Goal: Transaction & Acquisition: Purchase product/service

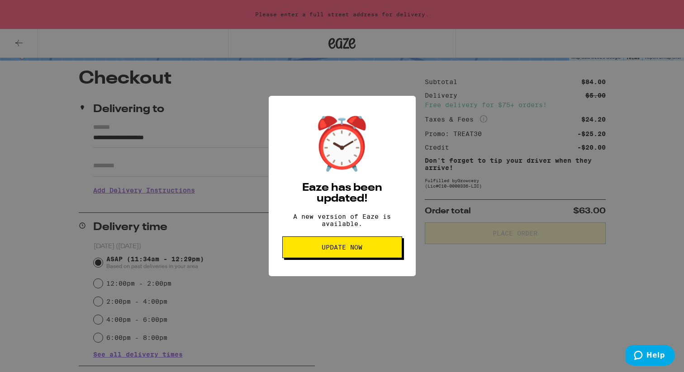
click at [364, 247] on button "Update Now" at bounding box center [342, 247] width 120 height 22
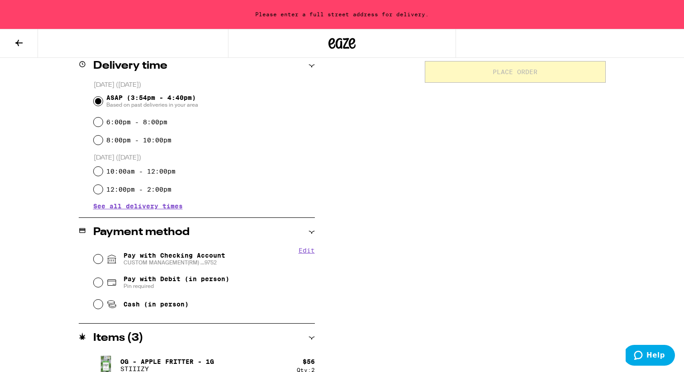
scroll to position [237, 0]
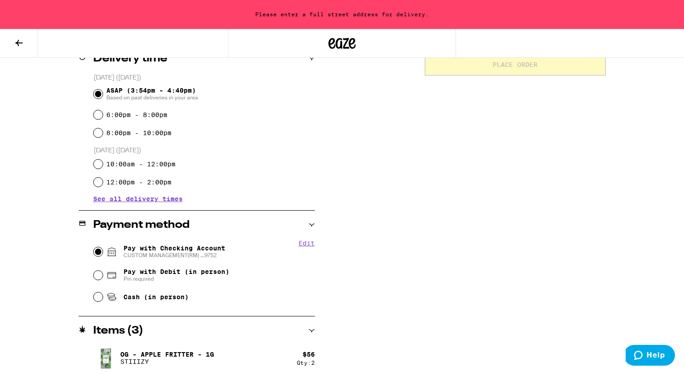
click at [101, 251] on input "Pay with Checking Account CUSTOM MANAGEMENT(RM) ...9752" at bounding box center [98, 251] width 9 height 9
radio input "true"
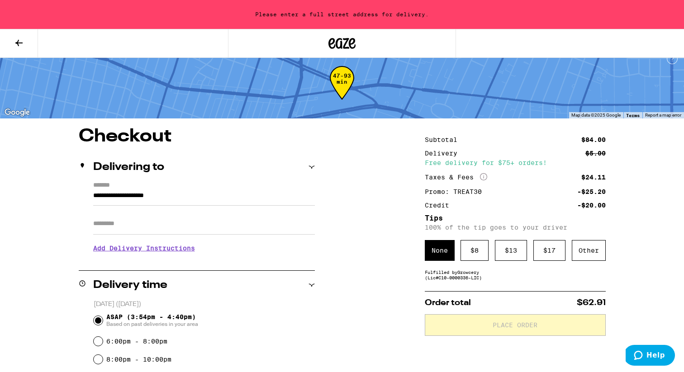
scroll to position [15, 0]
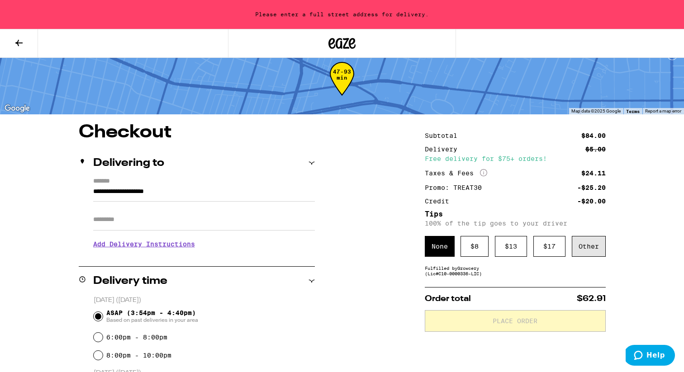
click at [604, 250] on div "Other" at bounding box center [588, 246] width 34 height 21
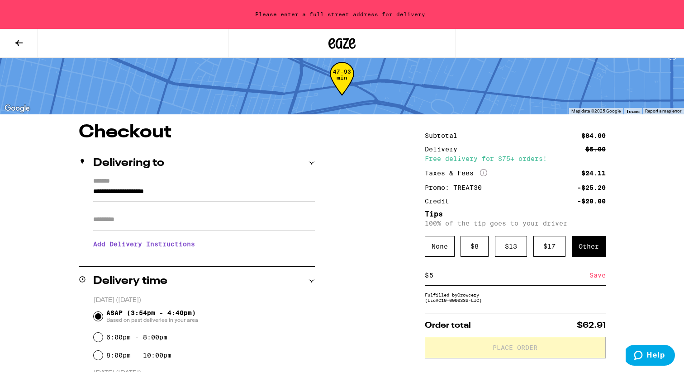
type input "5"
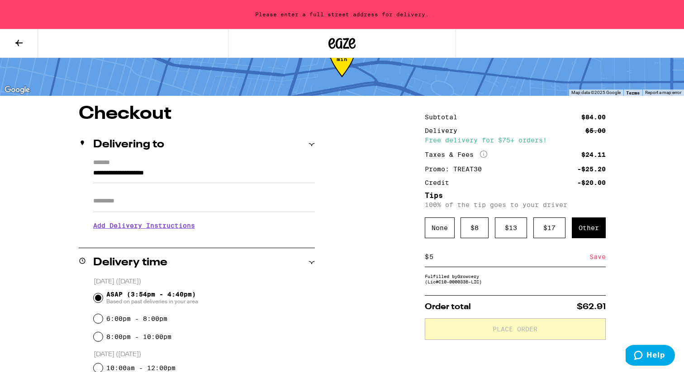
scroll to position [31, 0]
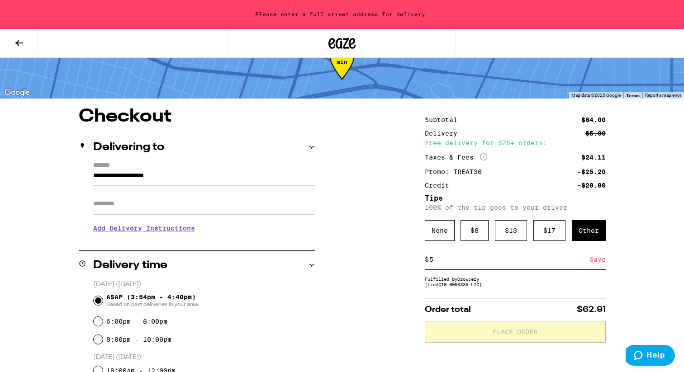
click at [232, 175] on input "**********" at bounding box center [204, 177] width 222 height 15
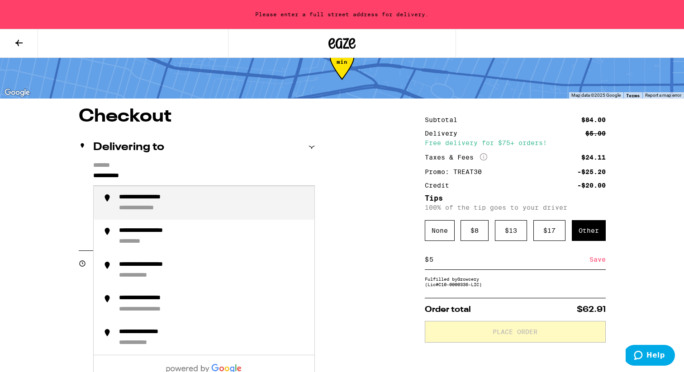
click at [170, 198] on div "**********" at bounding box center [156, 198] width 74 height 9
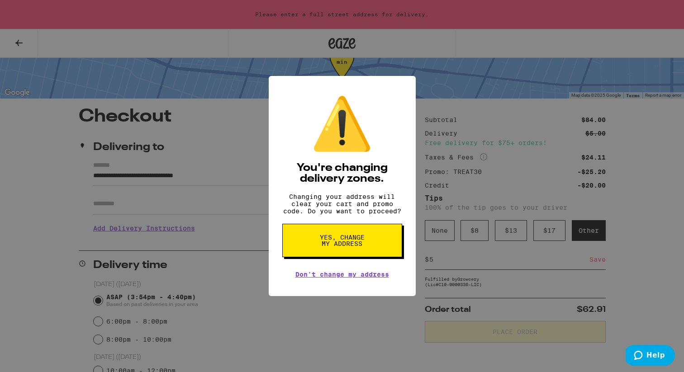
click at [309, 231] on button "Yes, change my address" at bounding box center [342, 240] width 120 height 33
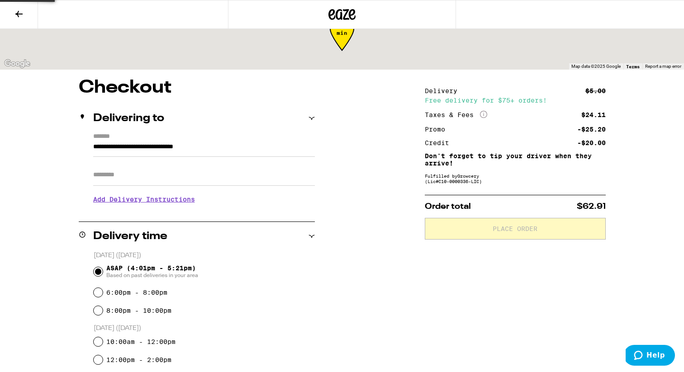
type input "**********"
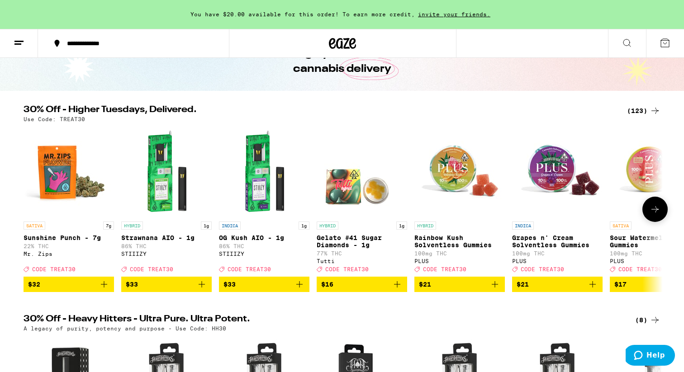
scroll to position [68, 0]
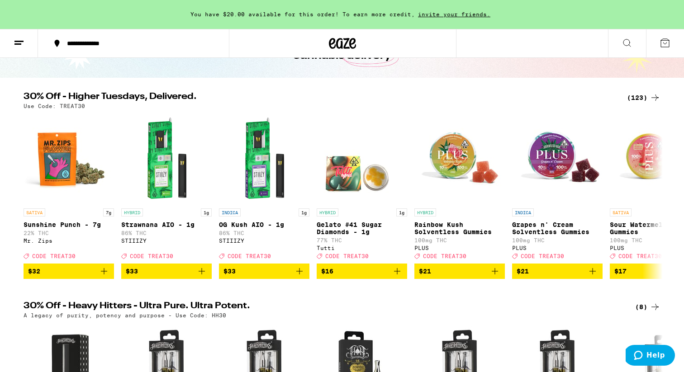
click at [648, 95] on div "(123)" at bounding box center [643, 97] width 33 height 11
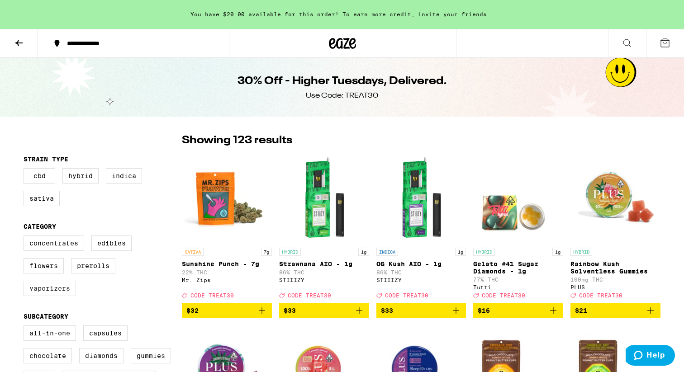
click at [52, 291] on label "Vaporizers" at bounding box center [50, 288] width 52 height 15
click at [26, 237] on input "Vaporizers" at bounding box center [25, 237] width 0 height 0
checkbox input "true"
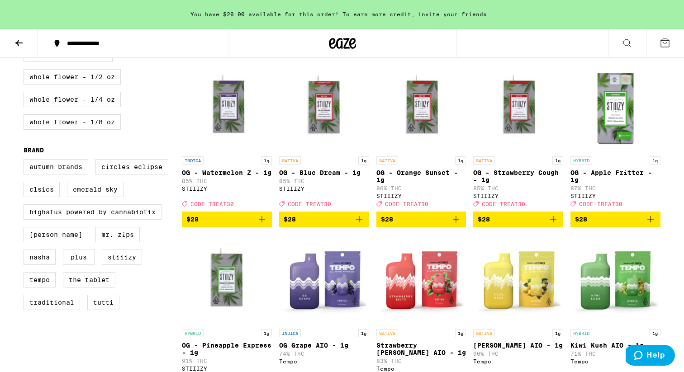
scroll to position [439, 0]
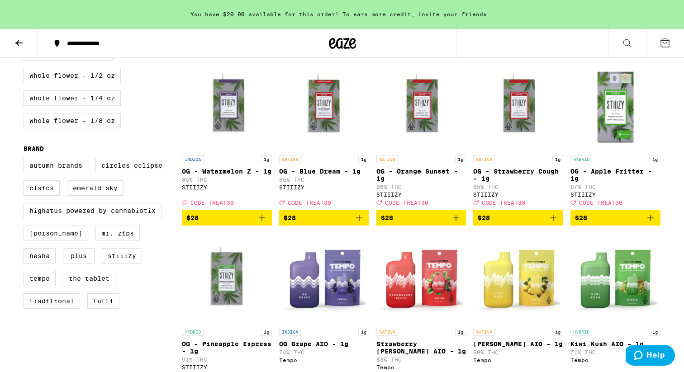
click at [654, 223] on icon "Add to bag" at bounding box center [650, 217] width 11 height 11
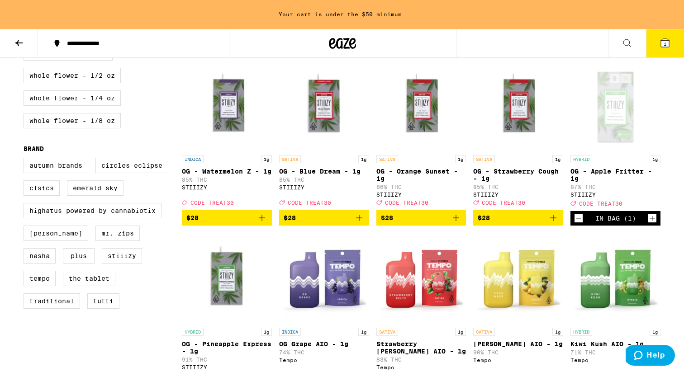
click at [654, 224] on icon "Increment" at bounding box center [652, 218] width 8 height 11
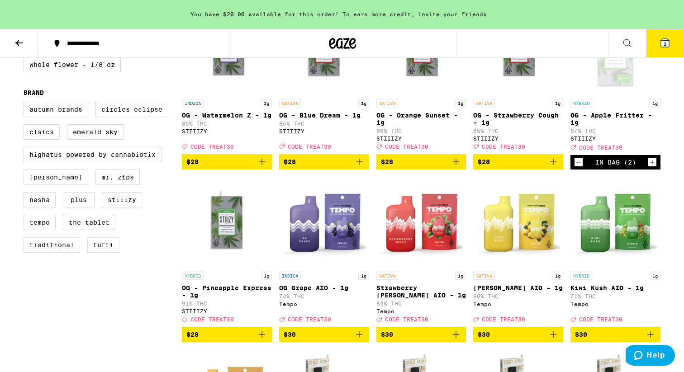
scroll to position [501, 0]
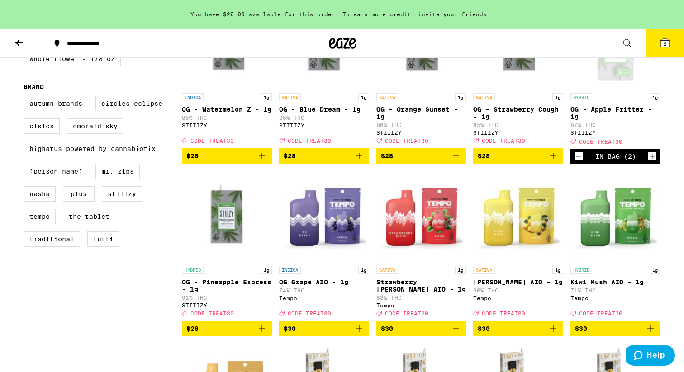
click at [259, 334] on icon "Add to bag" at bounding box center [261, 328] width 11 height 11
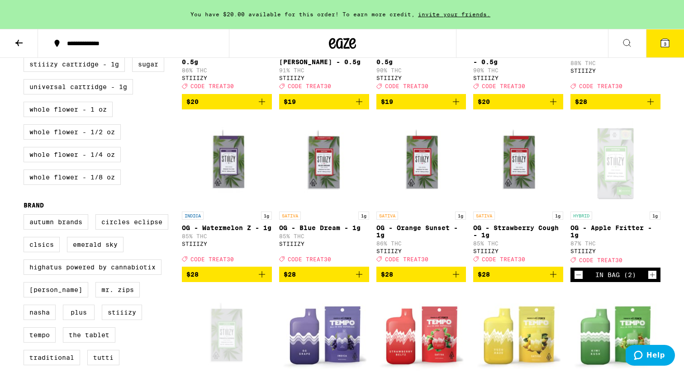
scroll to position [0, 0]
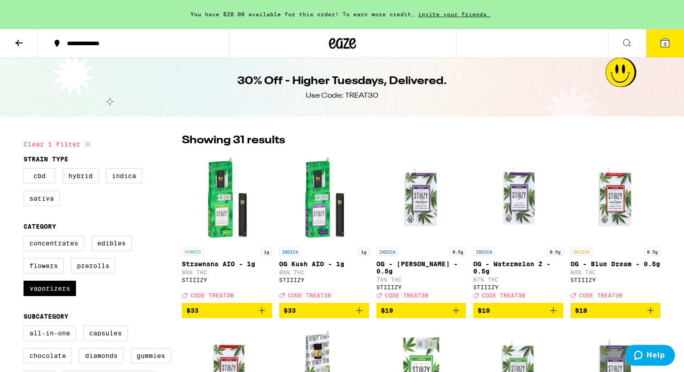
click at [661, 42] on icon at bounding box center [665, 43] width 8 height 8
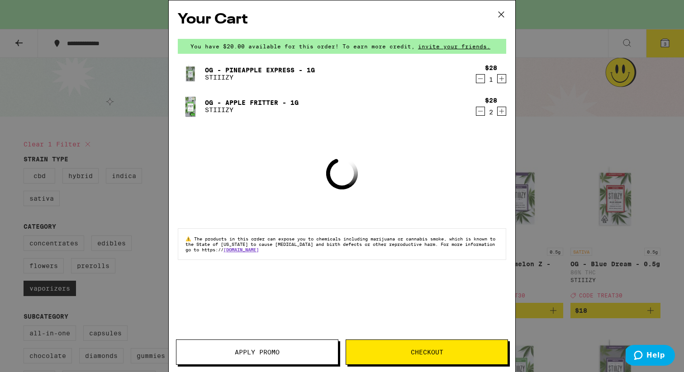
click at [319, 345] on button "Apply Promo" at bounding box center [257, 352] width 162 height 25
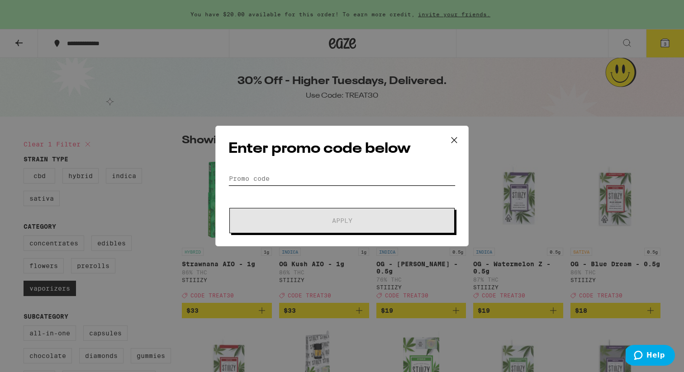
click at [261, 177] on input "Promo Code" at bounding box center [341, 179] width 227 height 14
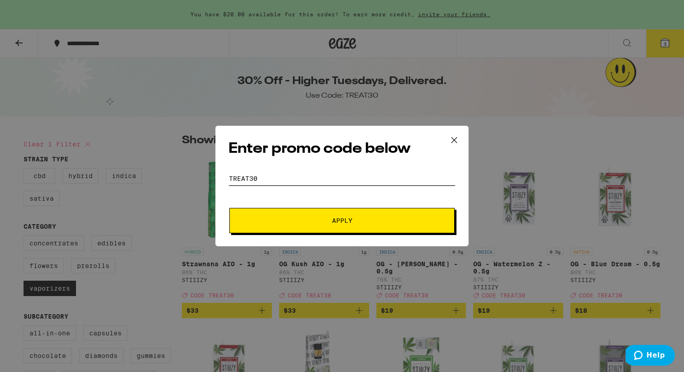
type input "TrEAT30"
click at [229, 208] on button "Apply" at bounding box center [341, 220] width 225 height 25
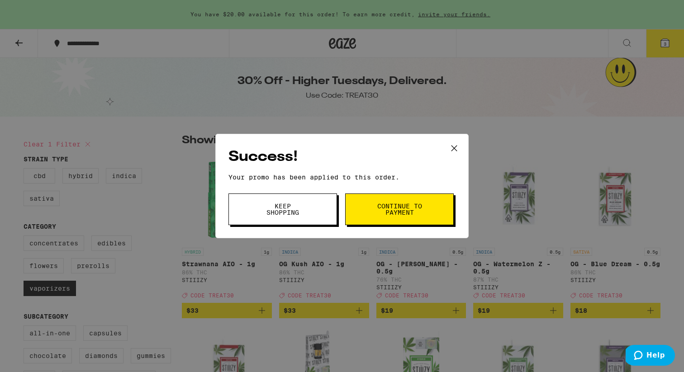
click at [433, 215] on button "Continue to payment" at bounding box center [399, 210] width 109 height 32
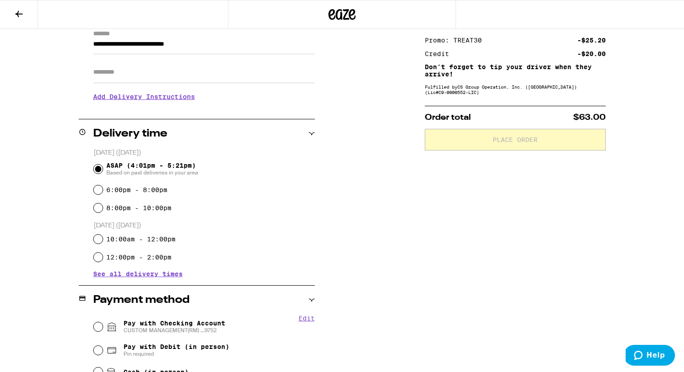
scroll to position [147, 0]
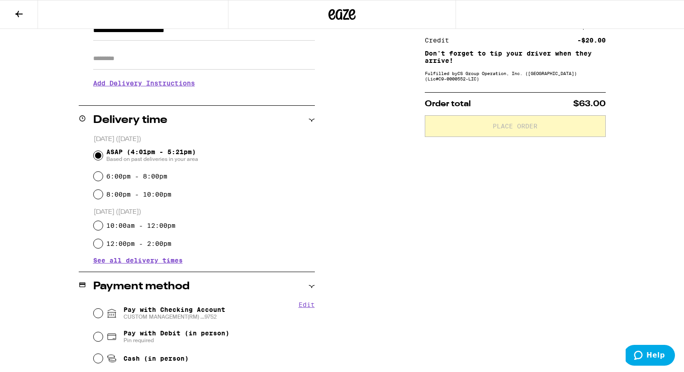
click at [160, 318] on span "CUSTOM MANAGEMENT(RM) ...9752" at bounding box center [174, 316] width 102 height 7
click at [103, 318] on input "Pay with Checking Account CUSTOM MANAGEMENT(RM) ...9752" at bounding box center [98, 313] width 9 height 9
radio input "true"
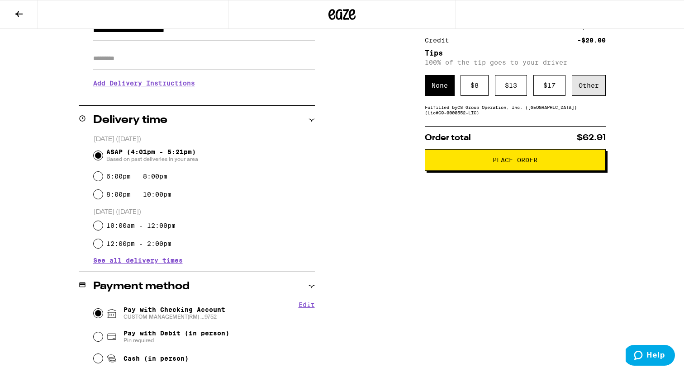
click at [600, 82] on div "Other" at bounding box center [588, 85] width 34 height 21
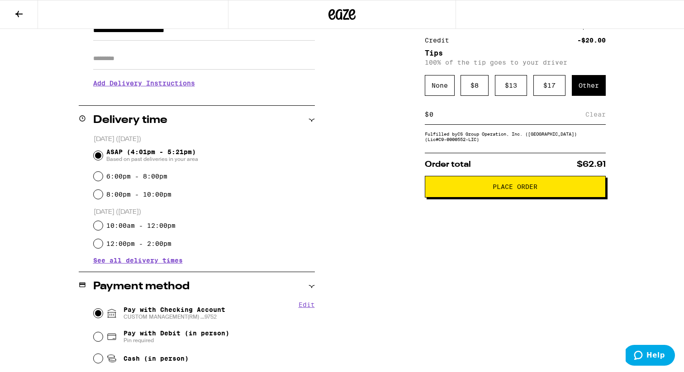
click at [452, 123] on div "$ Clear" at bounding box center [515, 114] width 181 height 20
click at [445, 118] on input at bounding box center [507, 114] width 156 height 8
type input "5"
click at [599, 121] on div "Save" at bounding box center [597, 114] width 16 height 20
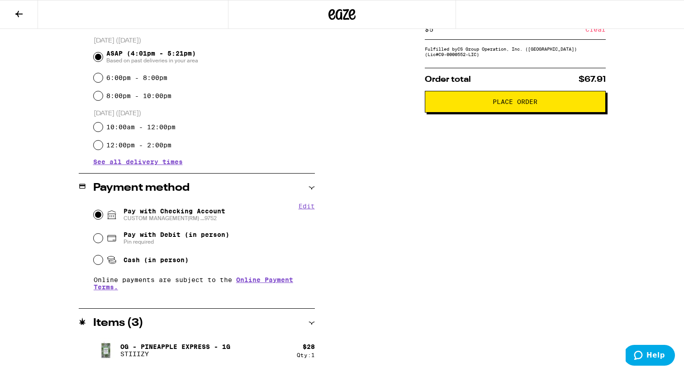
scroll to position [277, 0]
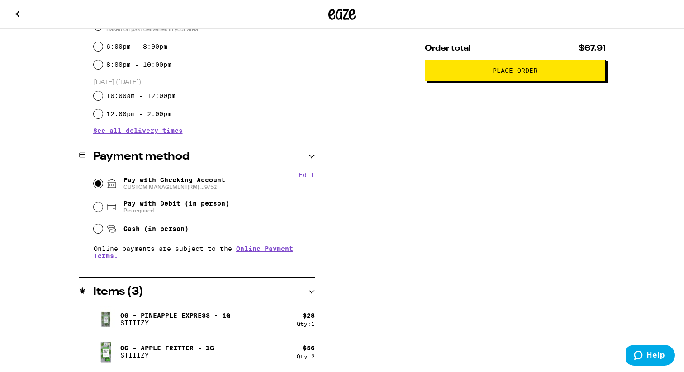
click at [368, 236] on div "**********" at bounding box center [341, 102] width 651 height 539
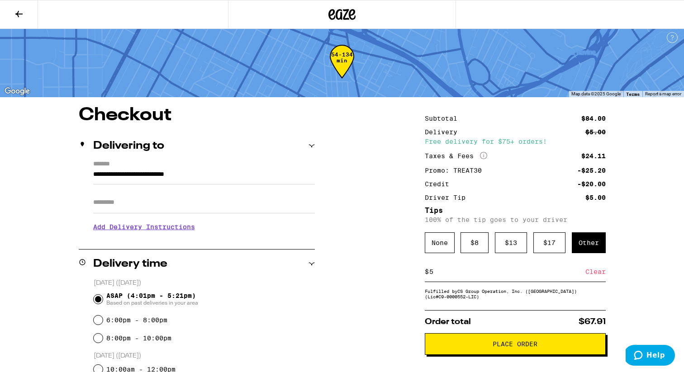
scroll to position [0, 0]
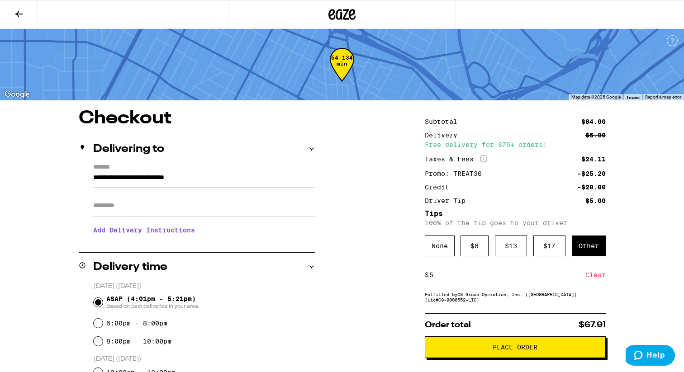
click at [522, 350] on span "Place Order" at bounding box center [514, 347] width 45 height 6
